Goal: Task Accomplishment & Management: Complete application form

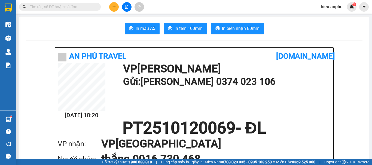
click at [48, 8] on input "text" at bounding box center [62, 7] width 64 height 6
click at [36, 6] on input "text" at bounding box center [62, 7] width 64 height 6
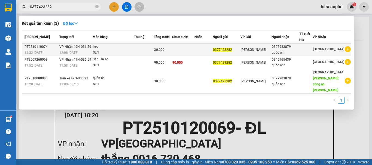
type input "0377423282"
click at [119, 49] on div "hso" at bounding box center [113, 47] width 41 height 6
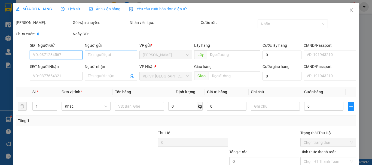
type input "0377423282"
type input "0327983879"
type input "quốc anh"
type input "30.000"
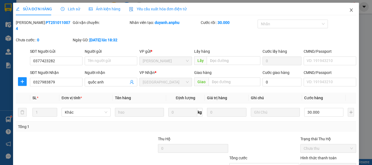
click at [349, 10] on icon "close" at bounding box center [351, 10] width 4 height 4
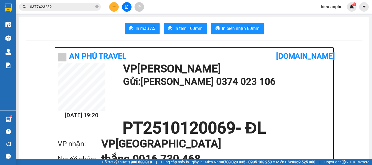
click at [63, 6] on input "0377423282" at bounding box center [62, 7] width 64 height 6
